Goal: Task Accomplishment & Management: Use online tool/utility

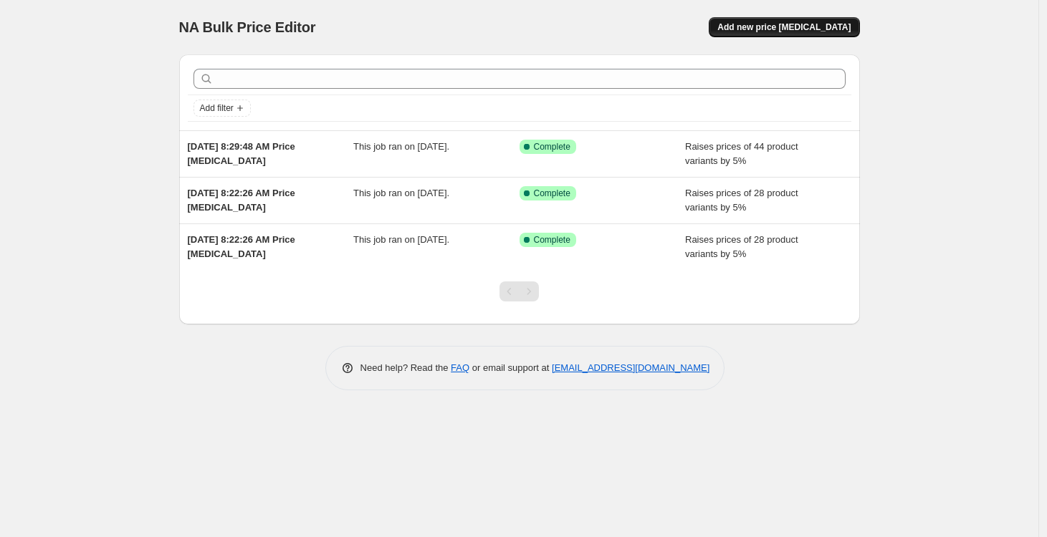
click at [795, 27] on span "Add new price [MEDICAL_DATA]" at bounding box center [783, 26] width 133 height 11
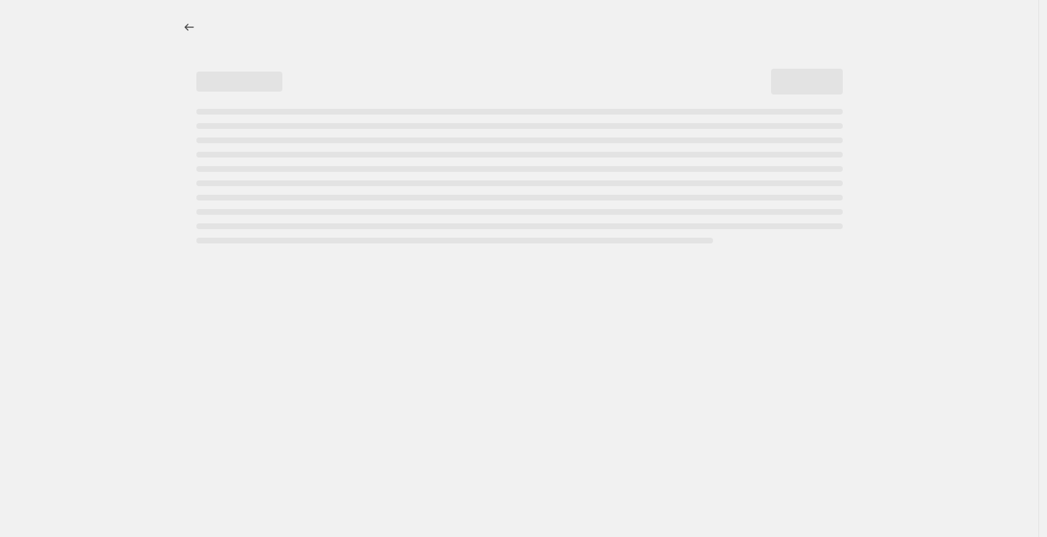
select select "percentage"
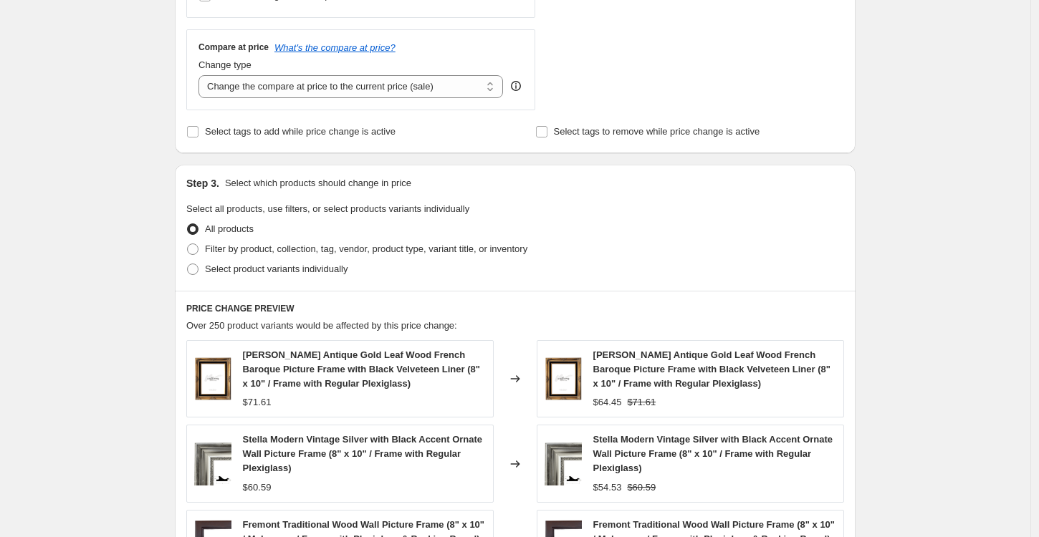
scroll to position [540, 0]
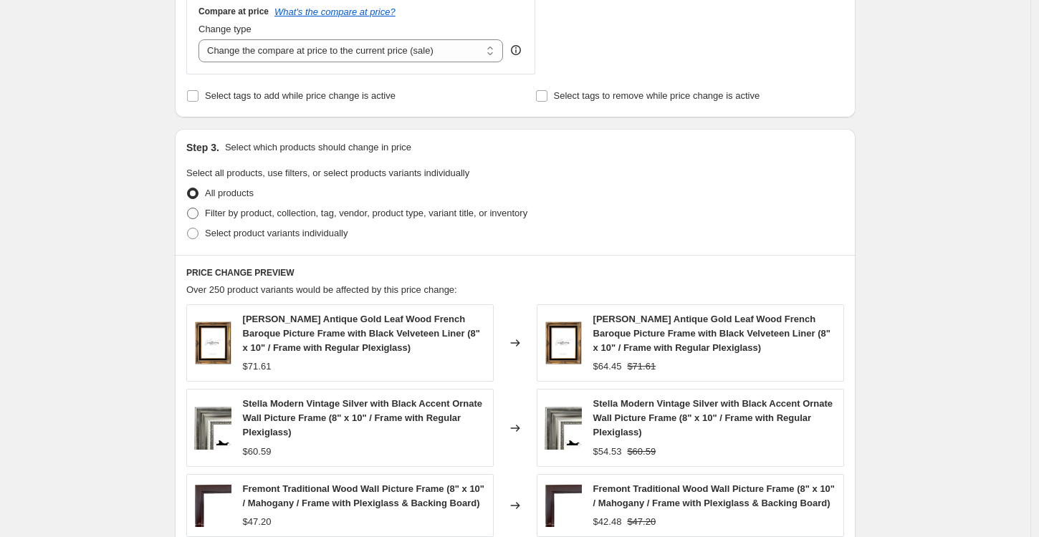
click at [198, 213] on span at bounding box center [192, 213] width 11 height 11
click at [188, 208] on input "Filter by product, collection, tag, vendor, product type, variant title, or inv…" at bounding box center [187, 208] width 1 height 1
radio input "true"
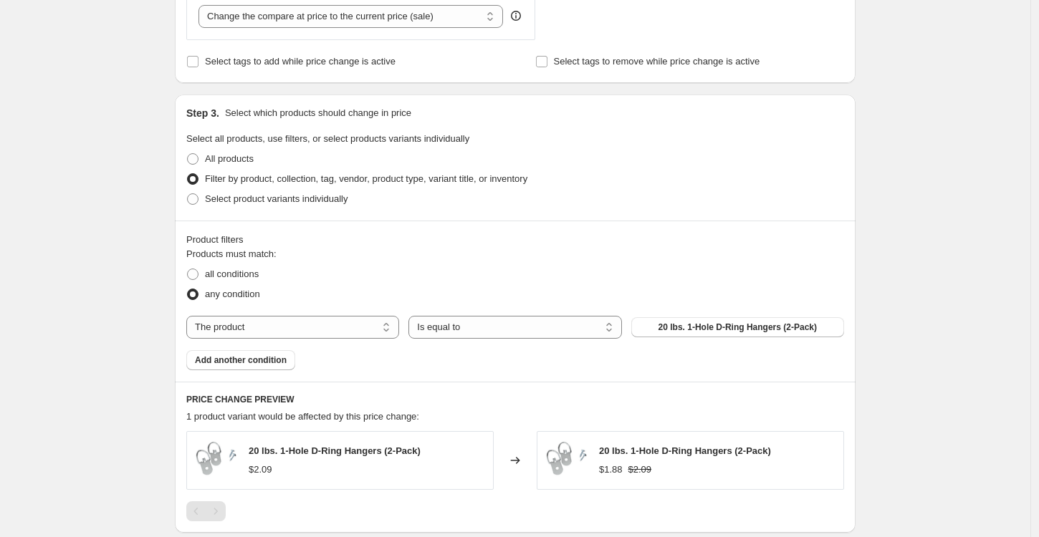
scroll to position [688, 0]
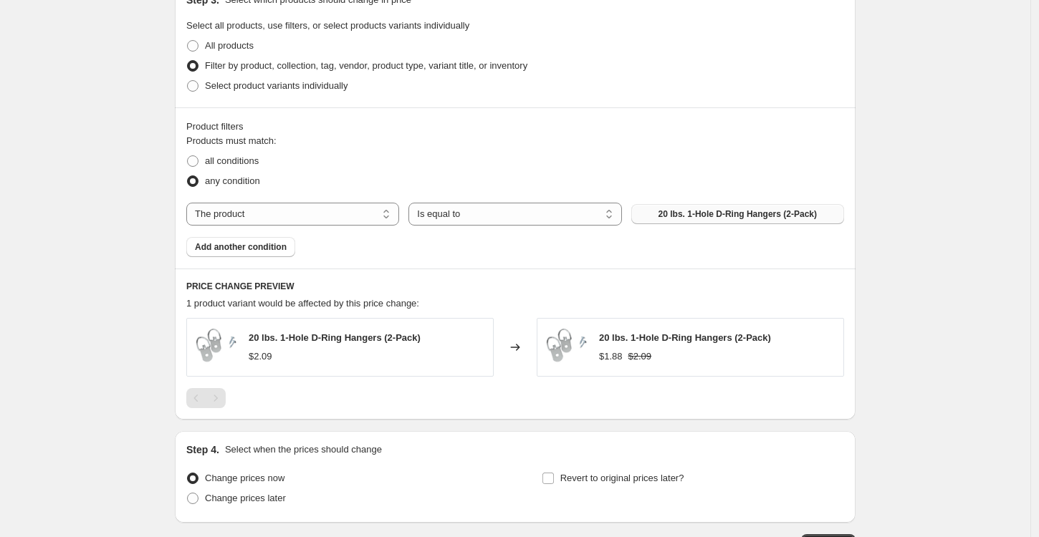
click at [661, 215] on span "20 lbs. 1-Hole D-Ring Hangers (2-Pack)" at bounding box center [737, 213] width 158 height 11
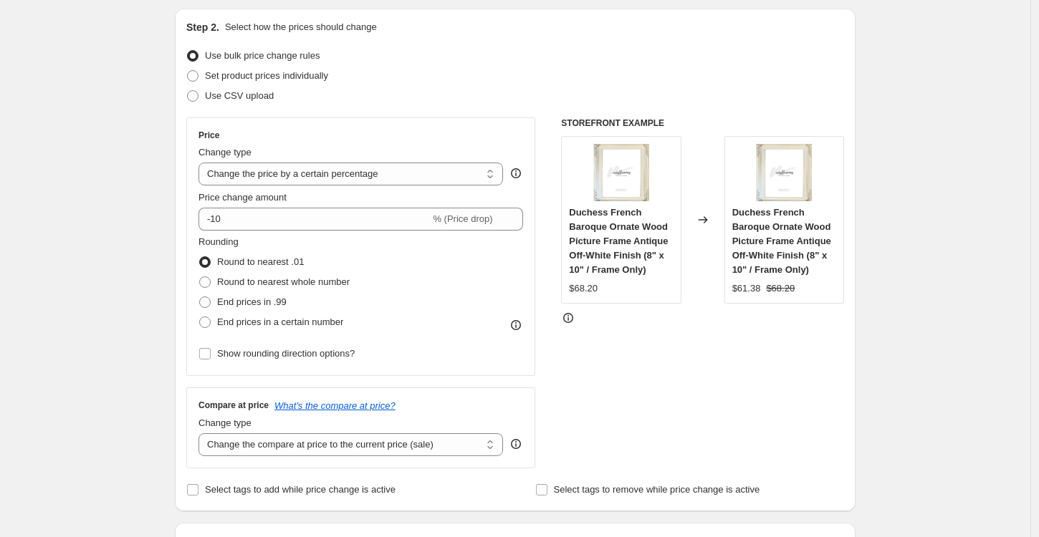
scroll to position [145, 0]
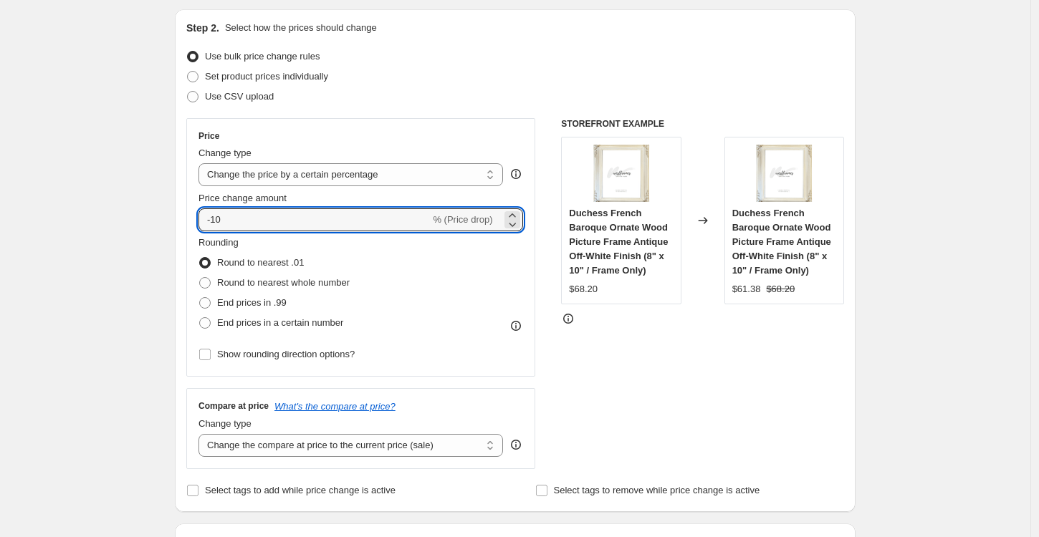
drag, startPoint x: 261, startPoint y: 216, endPoint x: 192, endPoint y: 213, distance: 68.9
click at [192, 213] on div "Price Change type Change the price to a certain amount Change the price by a ce…" at bounding box center [360, 247] width 349 height 259
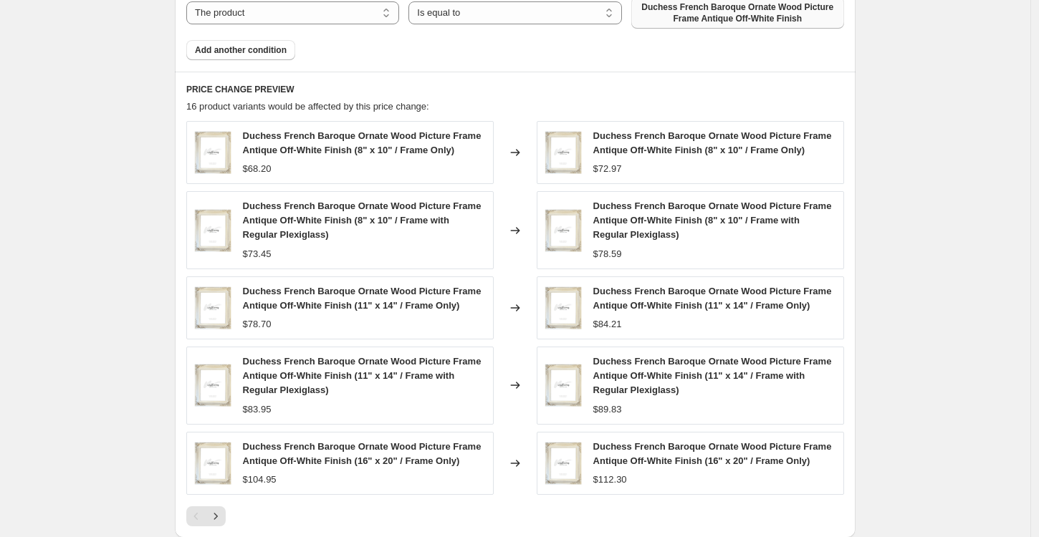
scroll to position [299, 0]
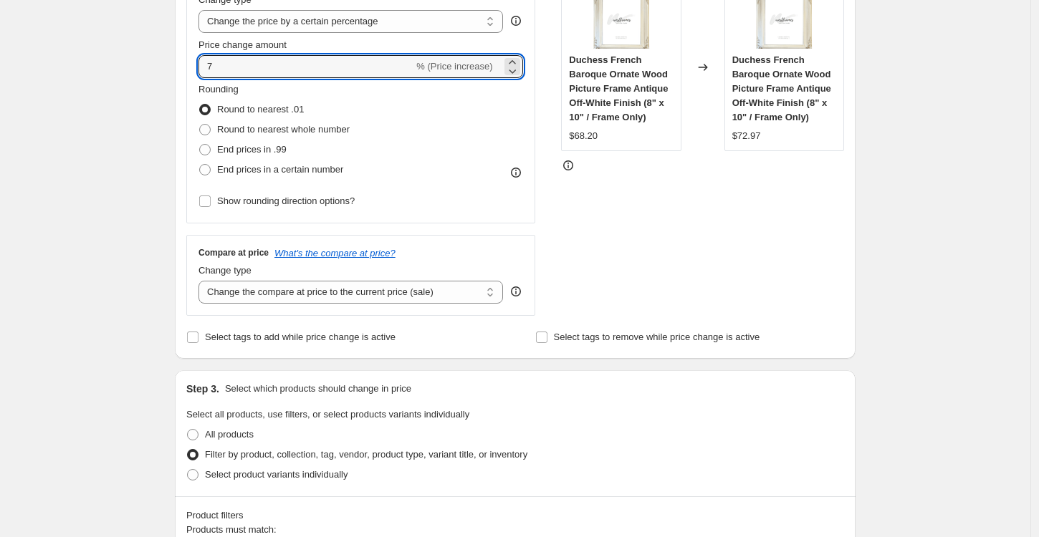
drag, startPoint x: 222, startPoint y: 59, endPoint x: 193, endPoint y: 58, distance: 28.7
click at [193, 58] on div "Price Change type Change the price to a certain amount Change the price by a ce…" at bounding box center [360, 94] width 349 height 259
type input "8"
click at [166, 128] on div "Create new price [MEDICAL_DATA]. This page is ready Create new price [MEDICAL_D…" at bounding box center [515, 528] width 715 height 1654
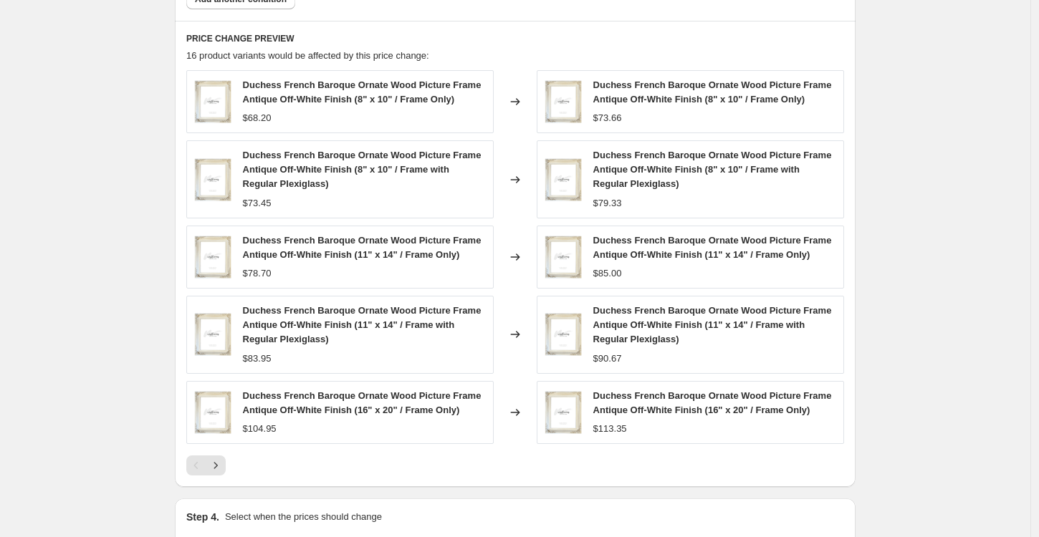
scroll to position [1116, 0]
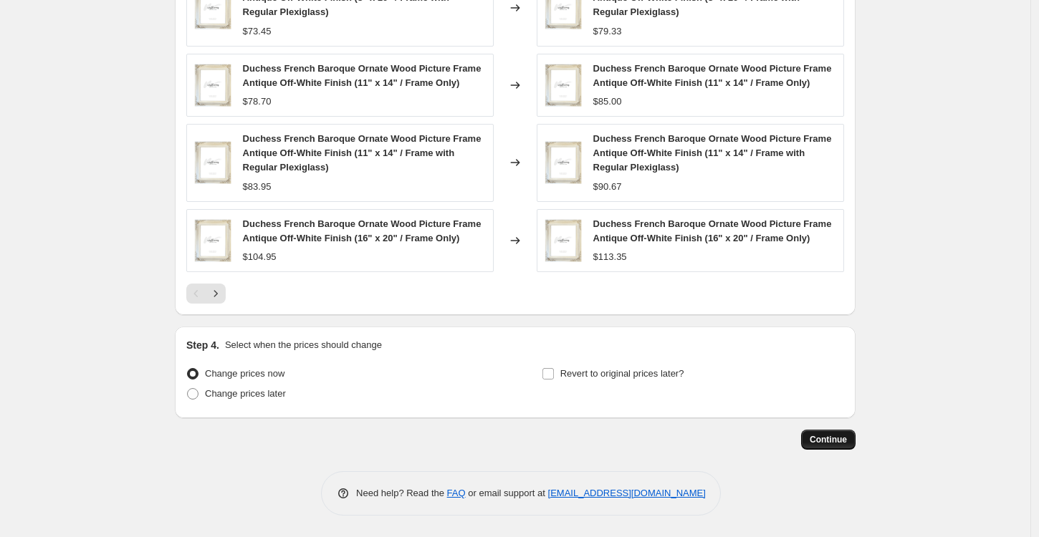
click at [833, 437] on span "Continue" at bounding box center [828, 439] width 37 height 11
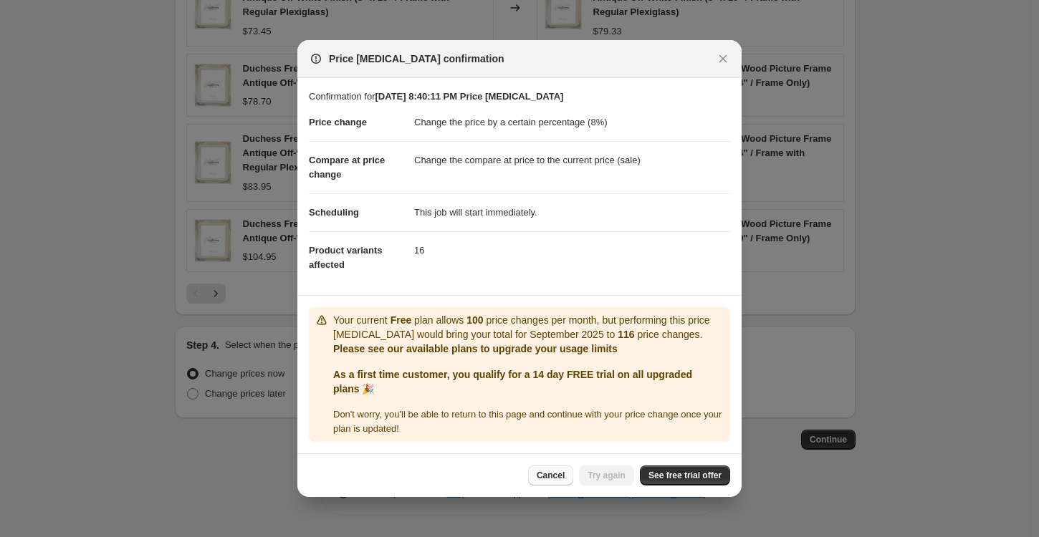
click at [555, 477] on span "Cancel" at bounding box center [551, 475] width 28 height 11
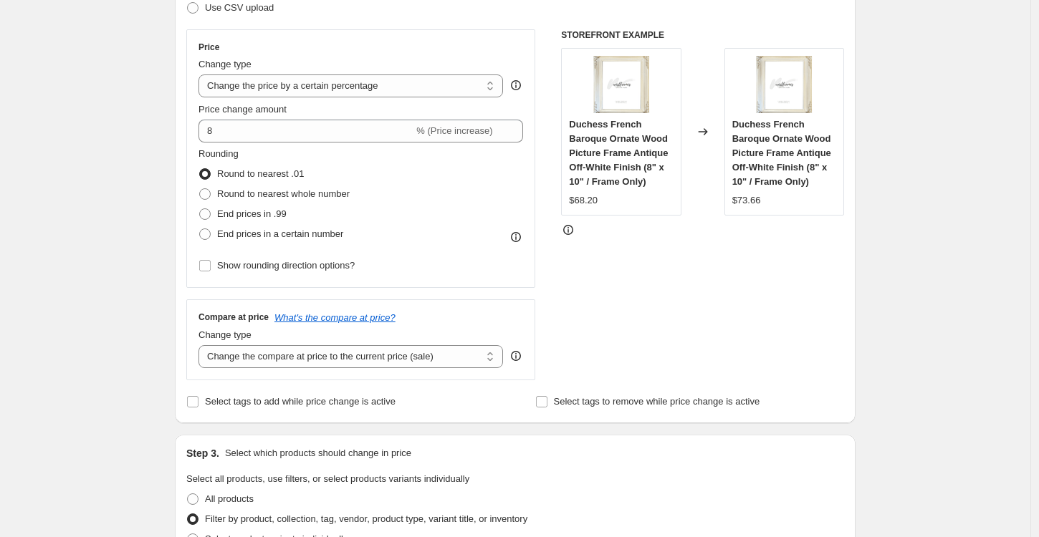
scroll to position [0, 0]
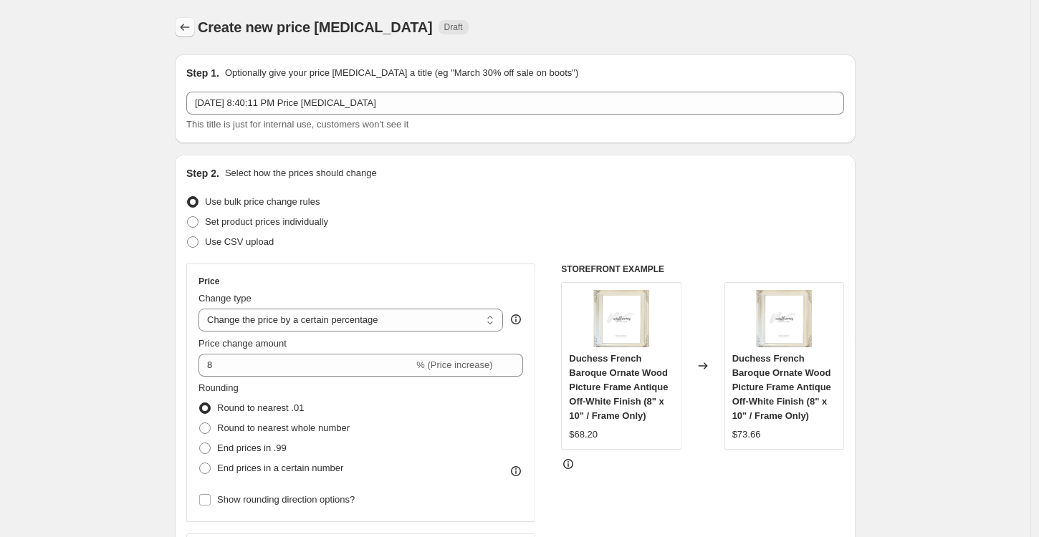
click at [189, 24] on icon "Price change jobs" at bounding box center [185, 27] width 14 height 14
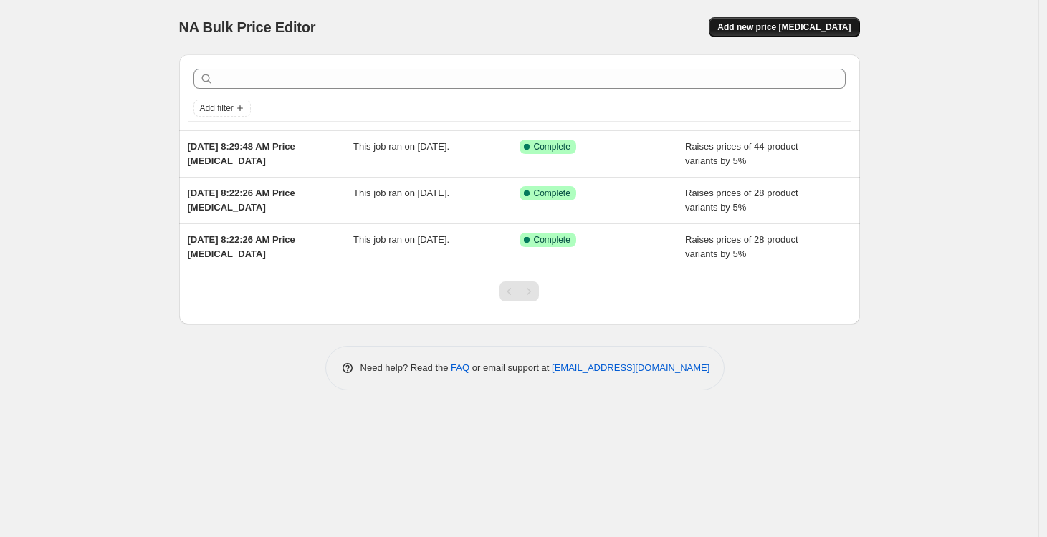
click at [815, 21] on span "Add new price [MEDICAL_DATA]" at bounding box center [783, 26] width 133 height 11
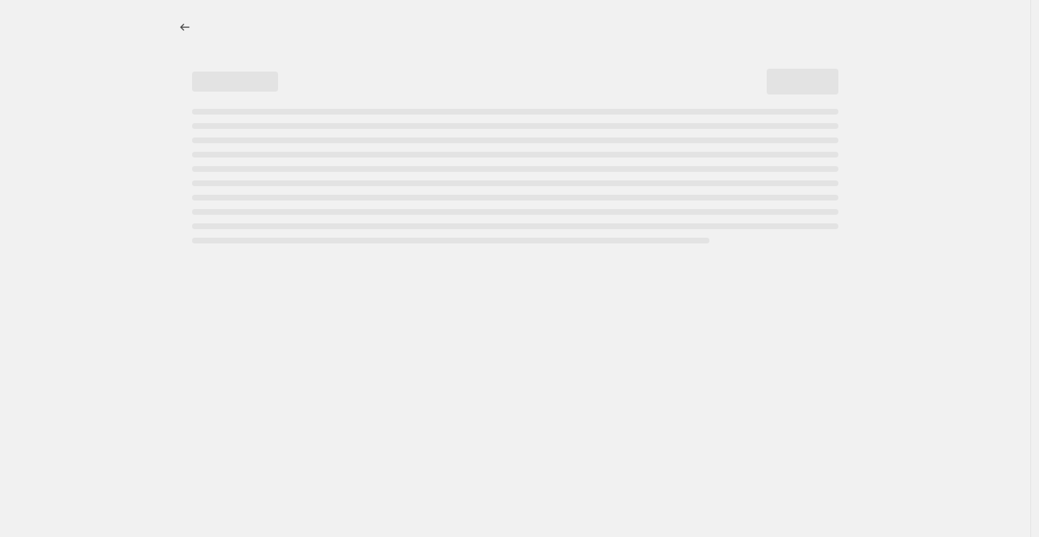
select select "percentage"
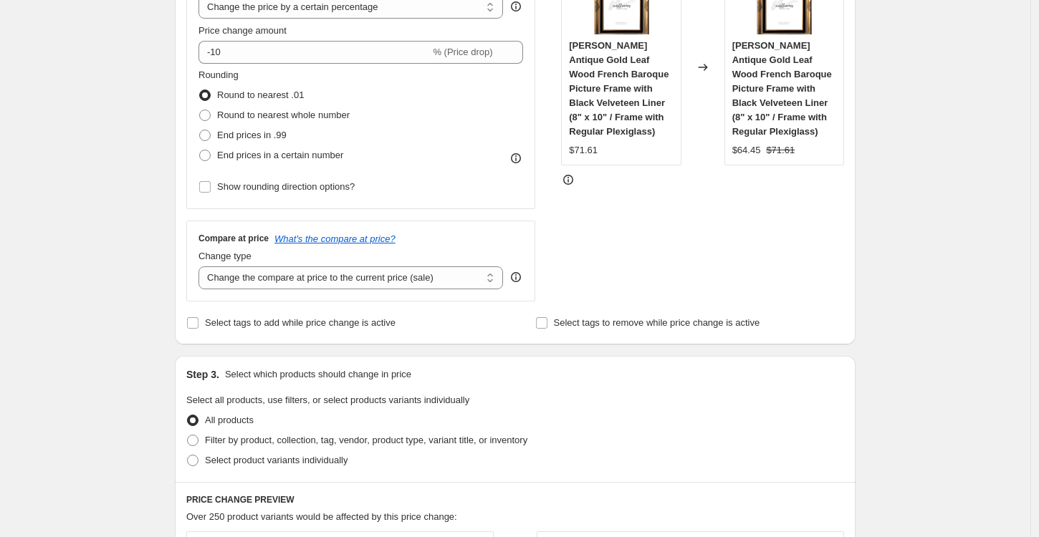
scroll to position [219, 0]
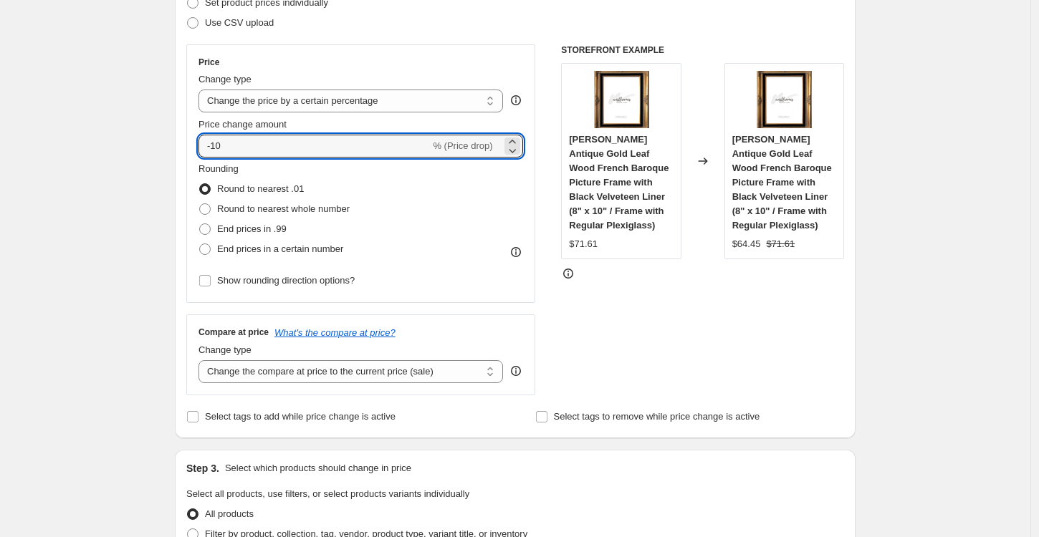
drag, startPoint x: 241, startPoint y: 148, endPoint x: 189, endPoint y: 145, distance: 51.7
click at [189, 145] on div "Step 2. Select how the prices should change Use bulk price change rules Set pro…" at bounding box center [515, 187] width 681 height 503
type input "5"
click at [155, 179] on div "Create new price change job. This page is ready Create new price change job Dra…" at bounding box center [515, 537] width 1030 height 1512
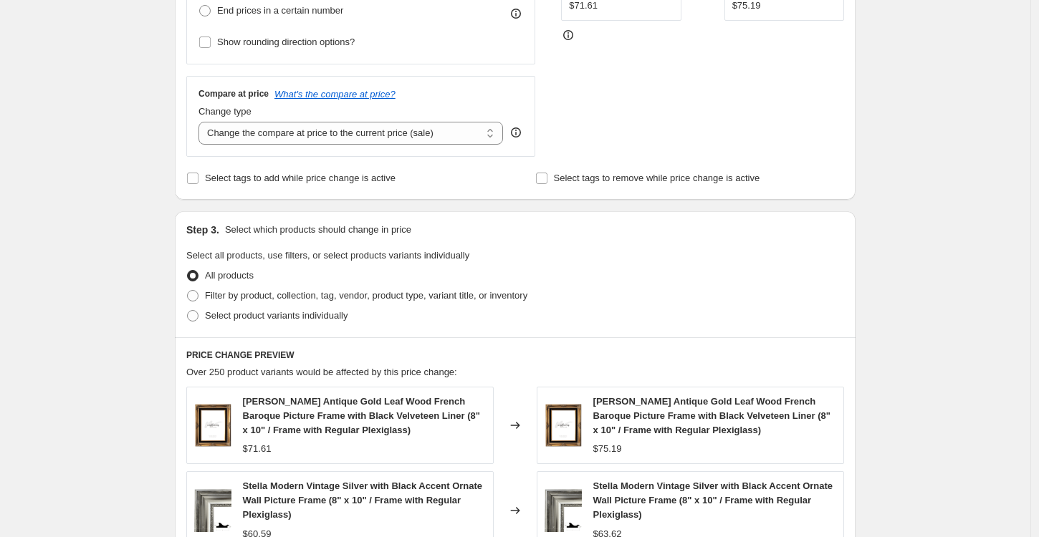
scroll to position [594, 0]
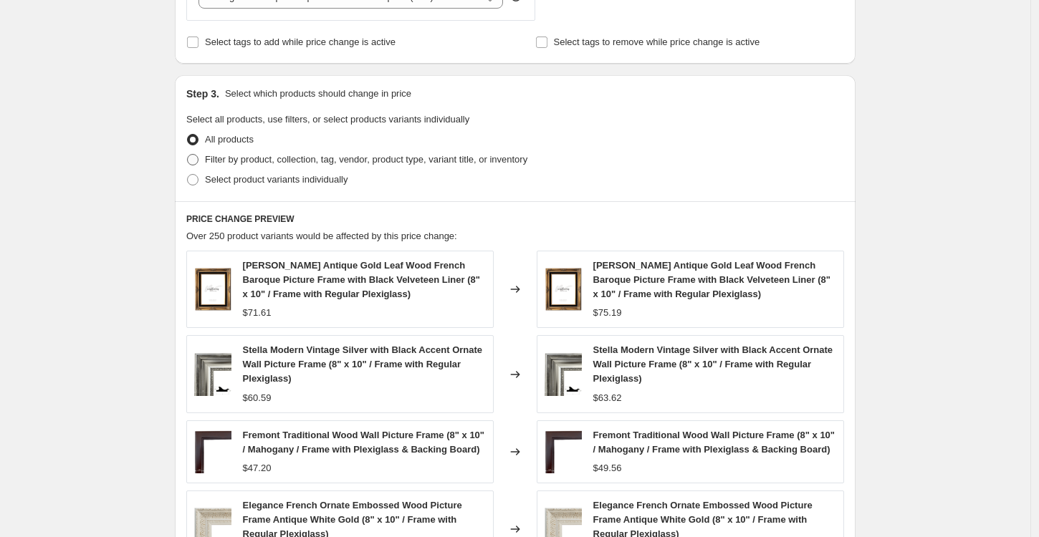
click at [198, 159] on span at bounding box center [192, 159] width 11 height 11
click at [188, 155] on input "Filter by product, collection, tag, vendor, product type, variant title, or inv…" at bounding box center [187, 154] width 1 height 1
radio input "true"
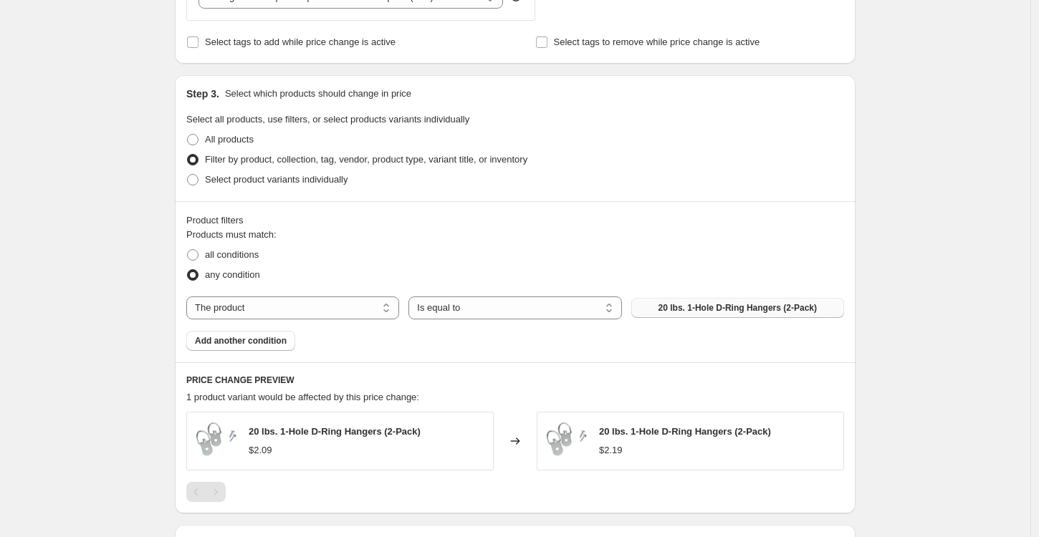
click at [668, 309] on span "20 lbs. 1-Hole D-Ring Hangers (2-Pack)" at bounding box center [737, 307] width 158 height 11
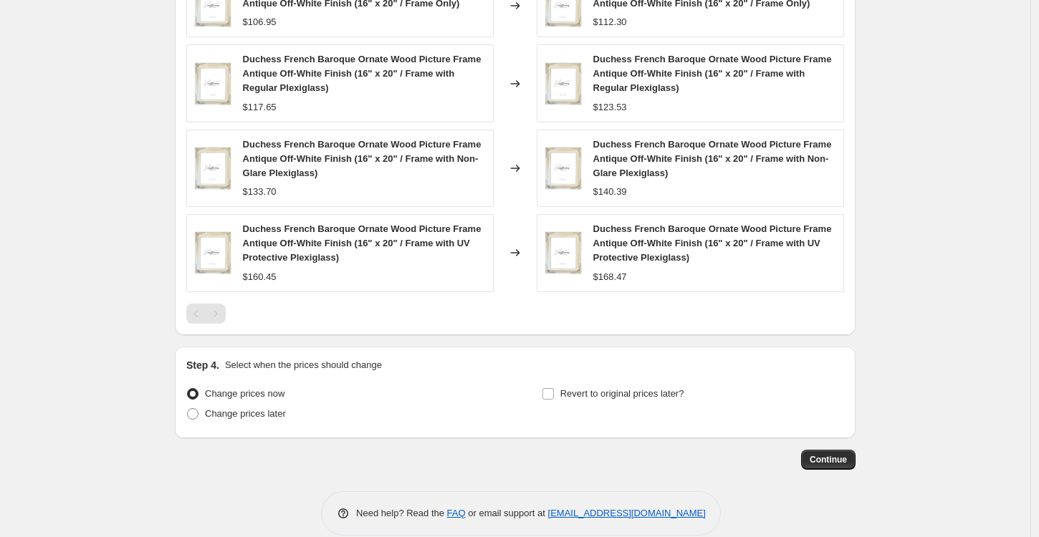
scroll to position [1023, 0]
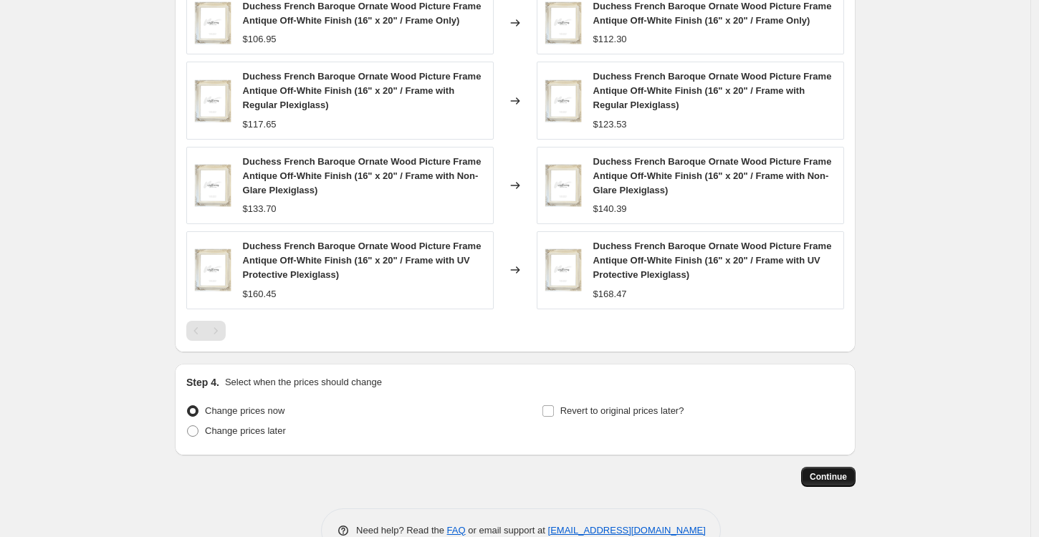
click at [846, 474] on span "Continue" at bounding box center [828, 476] width 37 height 11
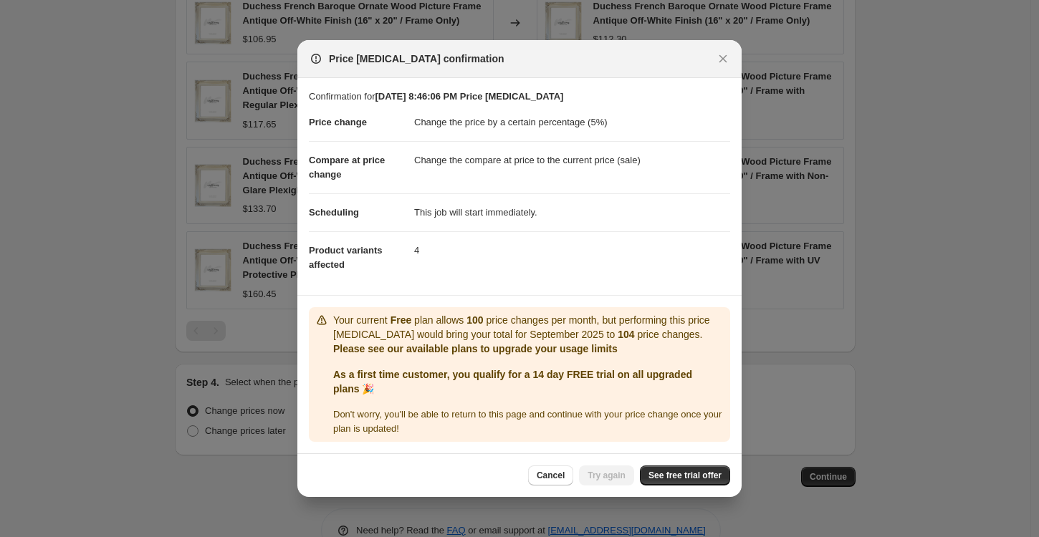
click at [554, 481] on span "Cancel" at bounding box center [551, 475] width 28 height 11
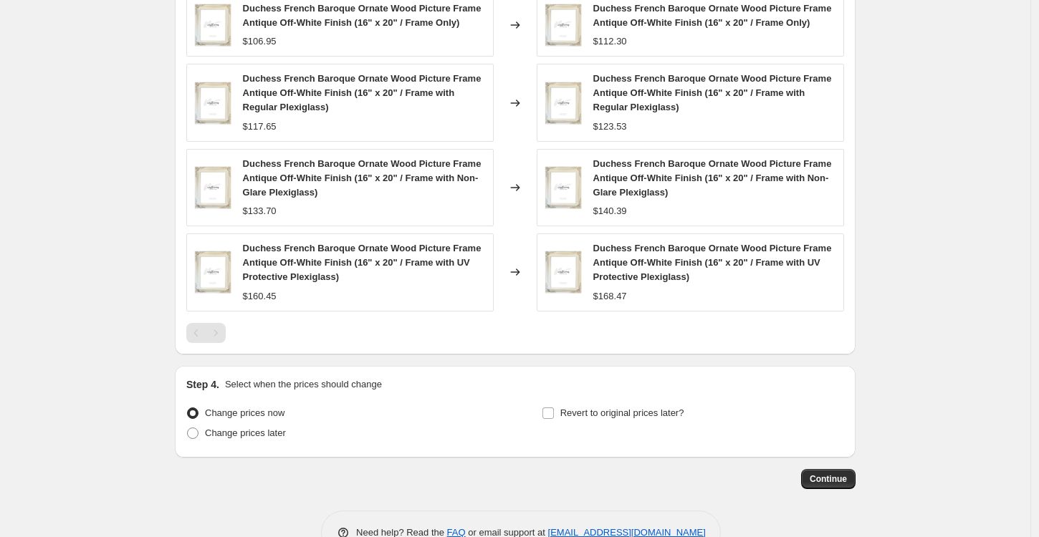
scroll to position [1020, 0]
